Goal: Contribute content: Add original content to the website for others to see

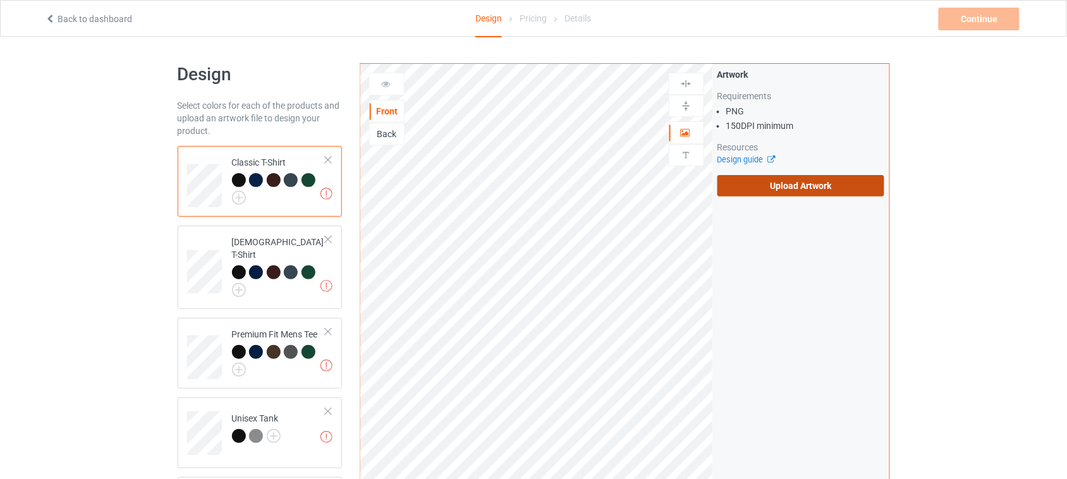
click at [803, 188] on label "Upload Artwork" at bounding box center [800, 185] width 167 height 21
click at [0, 0] on input "Upload Artwork" at bounding box center [0, 0] width 0 height 0
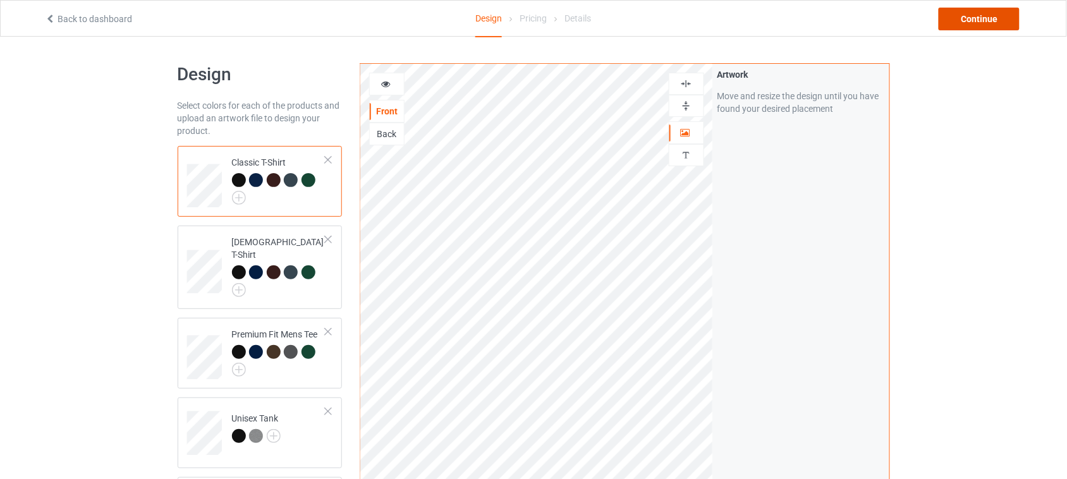
click at [974, 17] on div "Continue" at bounding box center [978, 19] width 81 height 23
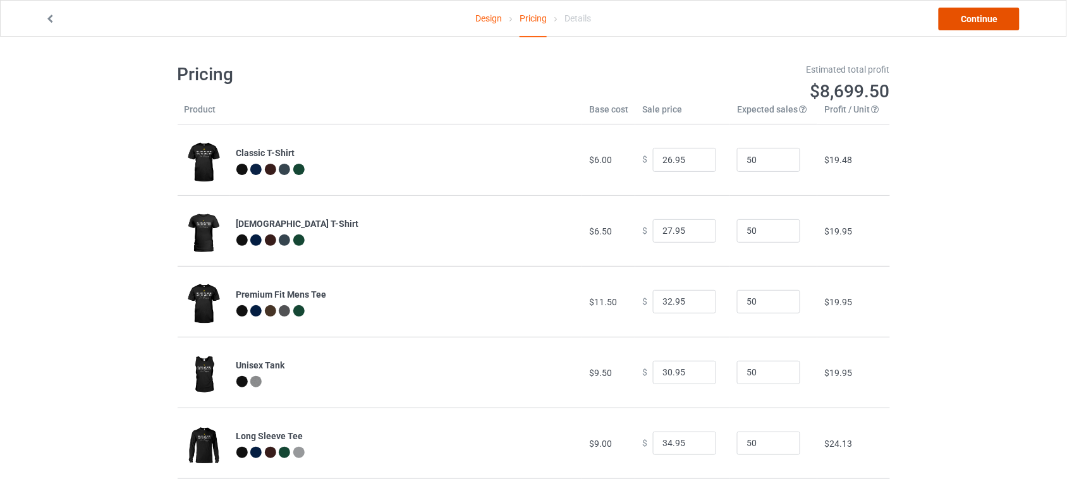
click at [975, 22] on link "Continue" at bounding box center [978, 19] width 81 height 23
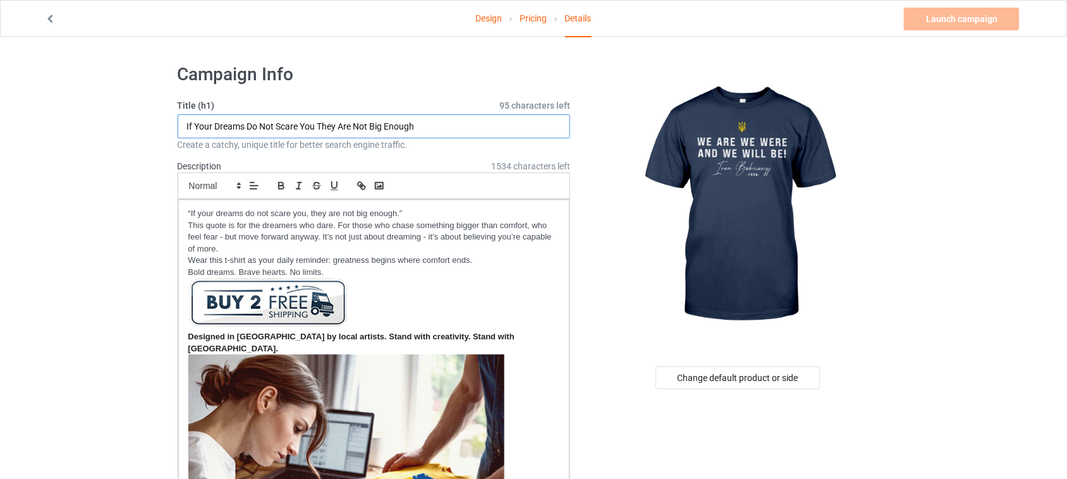
drag, startPoint x: 482, startPoint y: 127, endPoint x: 96, endPoint y: 111, distance: 386.4
type input "We Are We Were And We Will Be"
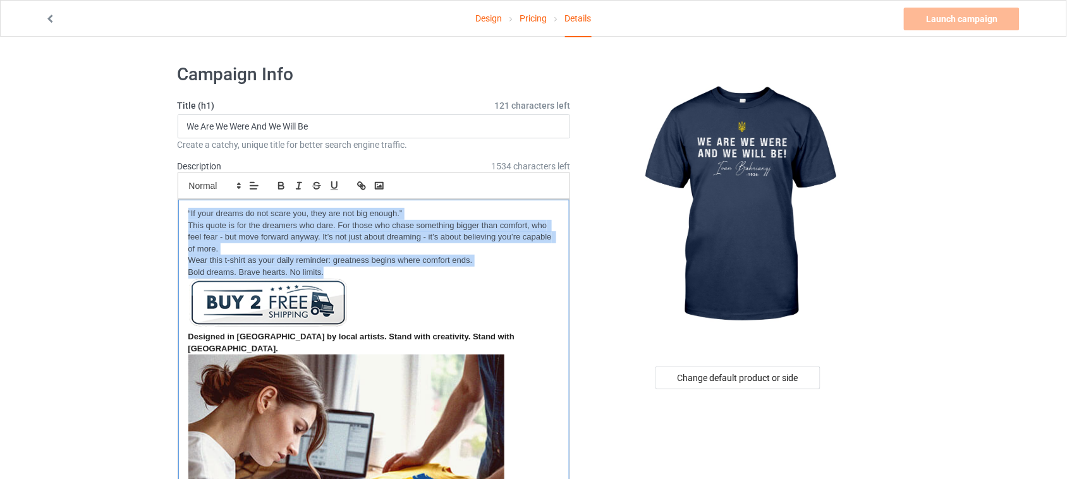
drag, startPoint x: 361, startPoint y: 272, endPoint x: 174, endPoint y: 209, distance: 197.4
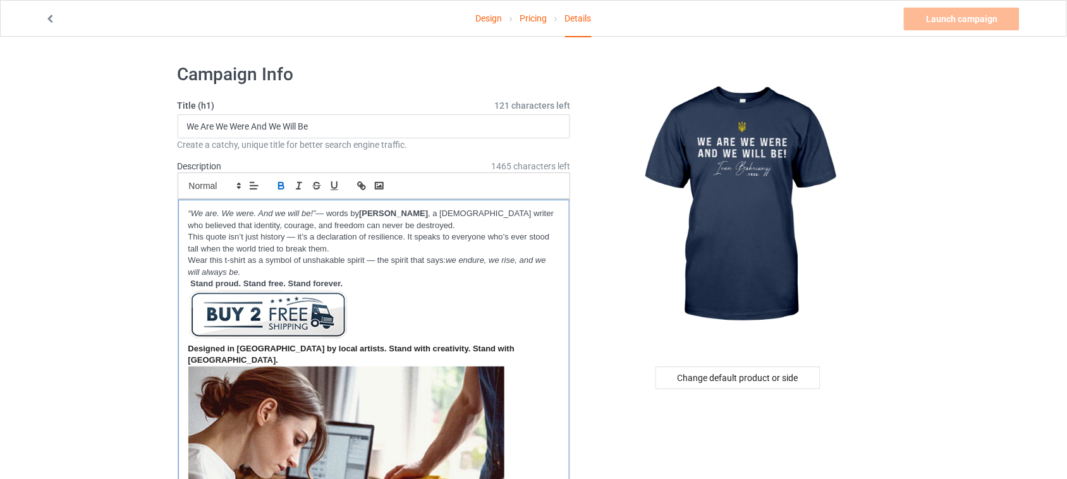
click at [188, 235] on p "This quote isn’t just history — it’s a declaration of resilience. It speaks to …" at bounding box center [374, 242] width 372 height 23
click at [184, 262] on div "“We are. We were. And we will be!” — words by [PERSON_NAME] , a [DEMOGRAPHIC_DA…" at bounding box center [374, 447] width 392 height 494
click at [190, 214] on em "“We are. We were. And we will be!”" at bounding box center [252, 213] width 128 height 9
drag, startPoint x: 215, startPoint y: 126, endPoint x: 171, endPoint y: 126, distance: 44.9
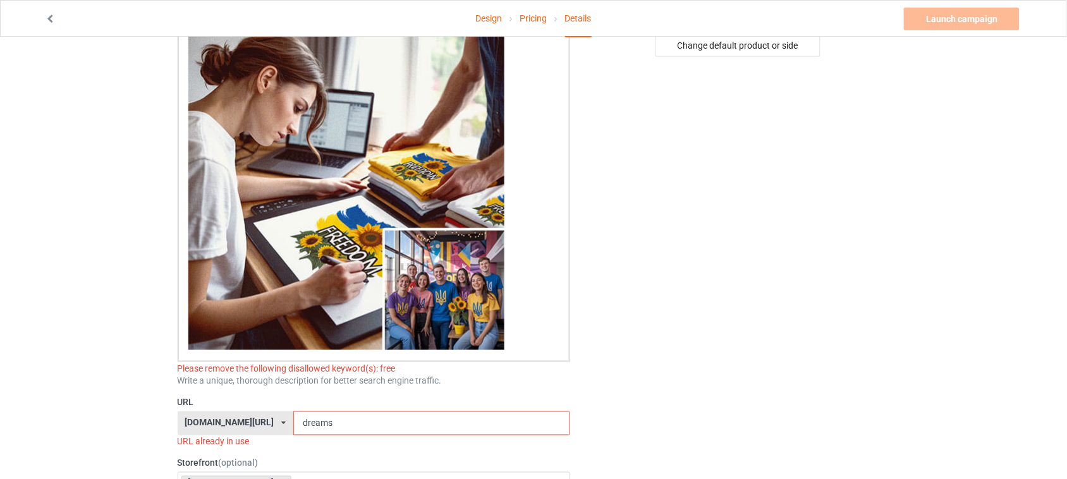
scroll to position [395, 0]
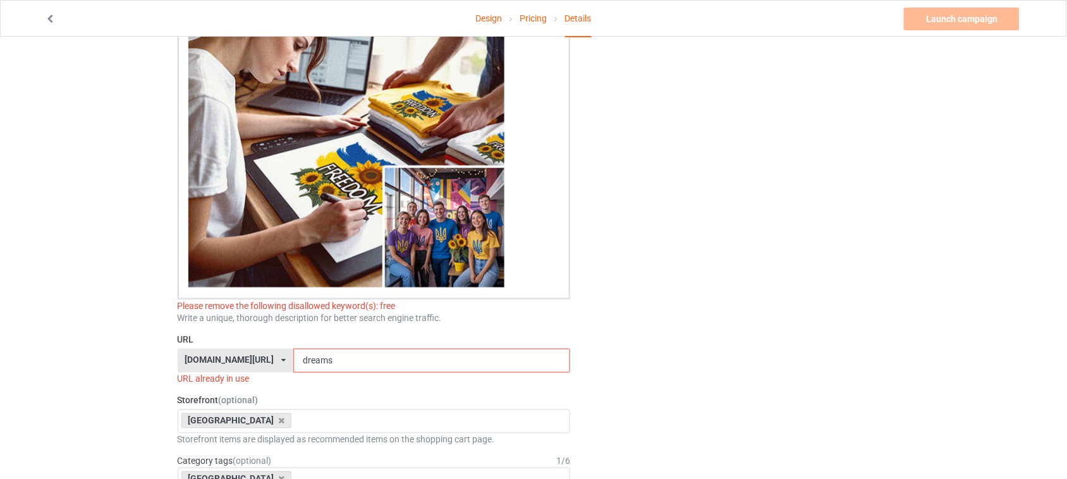
drag, startPoint x: 358, startPoint y: 342, endPoint x: 289, endPoint y: 341, distance: 69.5
click at [181, 349] on div "[DOMAIN_NAME][URL] [DOMAIN_NAME][URL] [DOMAIN_NAME][URL] 6273c5abfddeea00434baf…" at bounding box center [374, 361] width 393 height 24
paste input "We Are"
click at [295, 349] on input "We Are" at bounding box center [431, 361] width 277 height 24
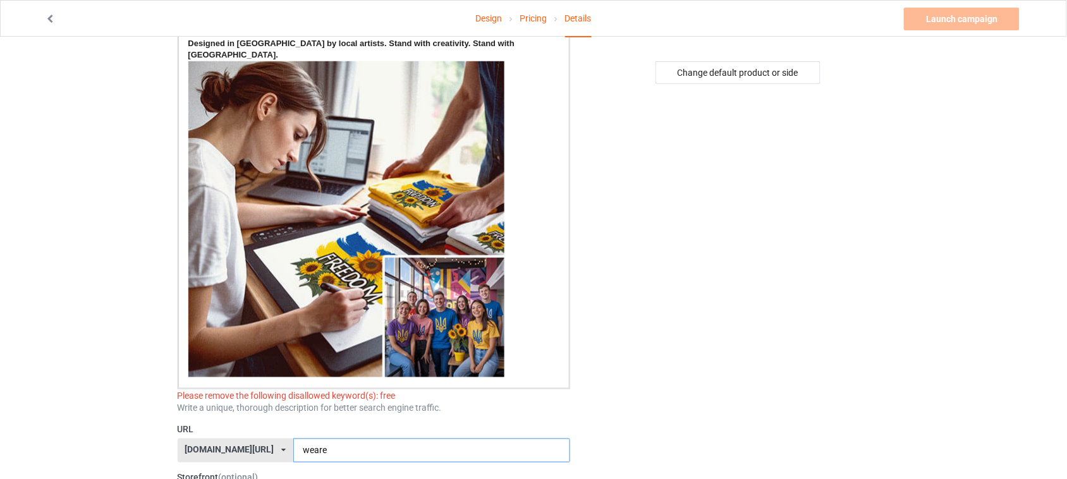
scroll to position [0, 0]
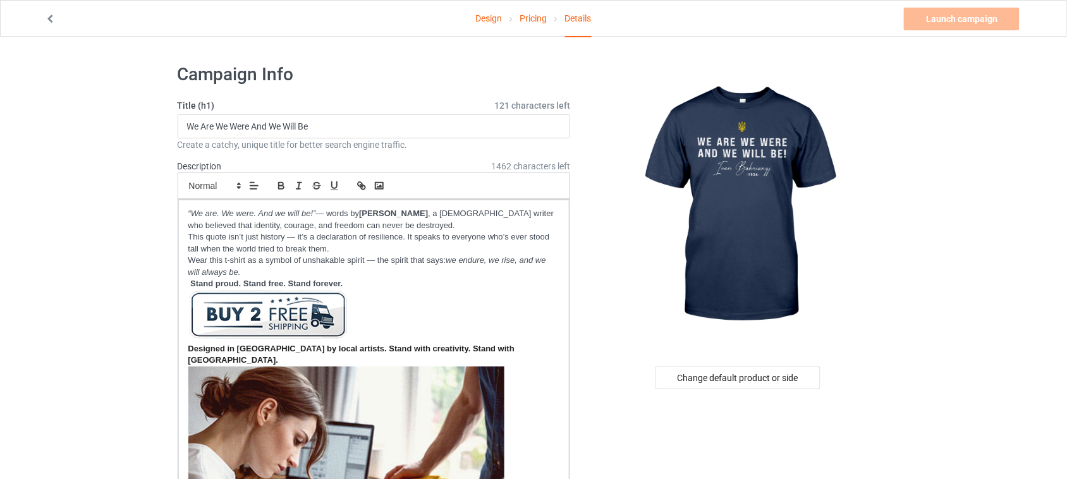
type input "weare"
drag, startPoint x: 348, startPoint y: 283, endPoint x: 185, endPoint y: 284, distance: 162.4
click at [185, 284] on div "“We are. We were. And we will be!” — words by [PERSON_NAME] , a [DEMOGRAPHIC_DA…" at bounding box center [374, 447] width 392 height 494
copy p "Stand proud. Stand free. Stand forever."
click at [277, 282] on strong "Stand proud. Stand free. Stand forever." at bounding box center [266, 283] width 152 height 9
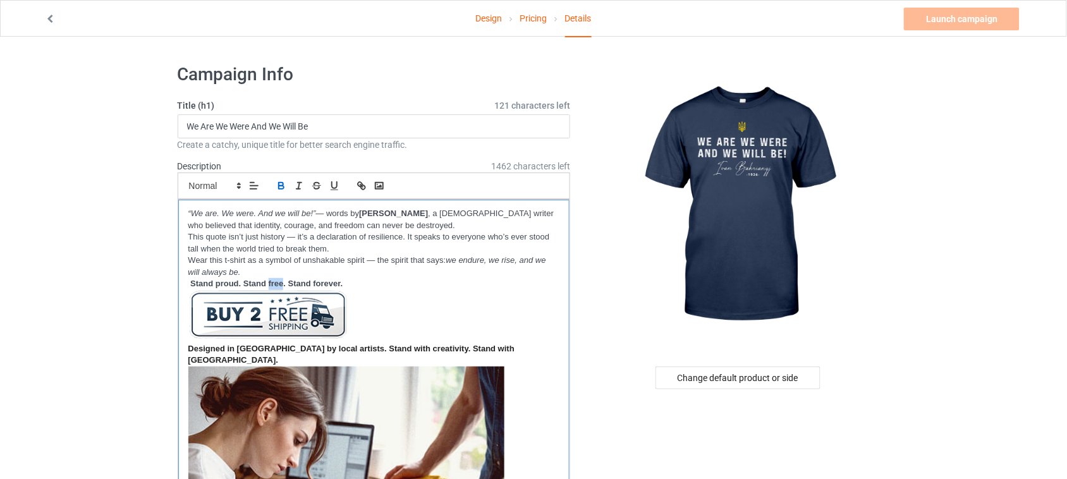
drag, startPoint x: 269, startPoint y: 280, endPoint x: 282, endPoint y: 280, distance: 13.3
click at [282, 280] on strong "Stand proud. Stand free. Stand forever." at bounding box center [266, 283] width 152 height 9
click at [961, 14] on link "Launch campaign" at bounding box center [962, 19] width 116 height 23
